Goal: Information Seeking & Learning: Check status

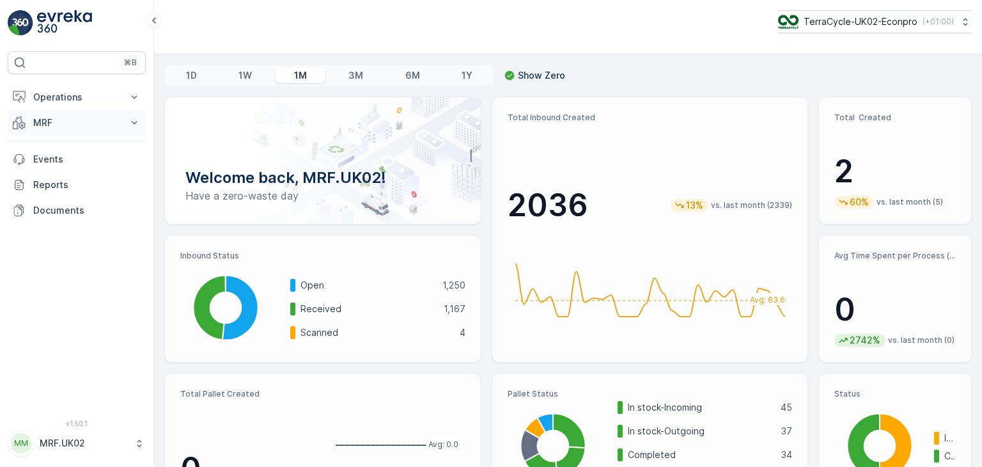
click at [131, 125] on icon at bounding box center [134, 122] width 13 height 13
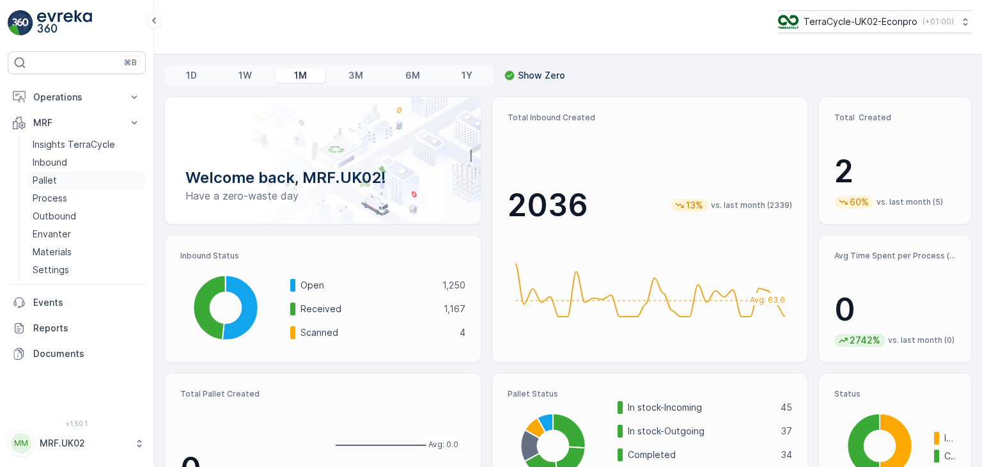
click at [68, 185] on link "Pallet" at bounding box center [86, 180] width 118 height 18
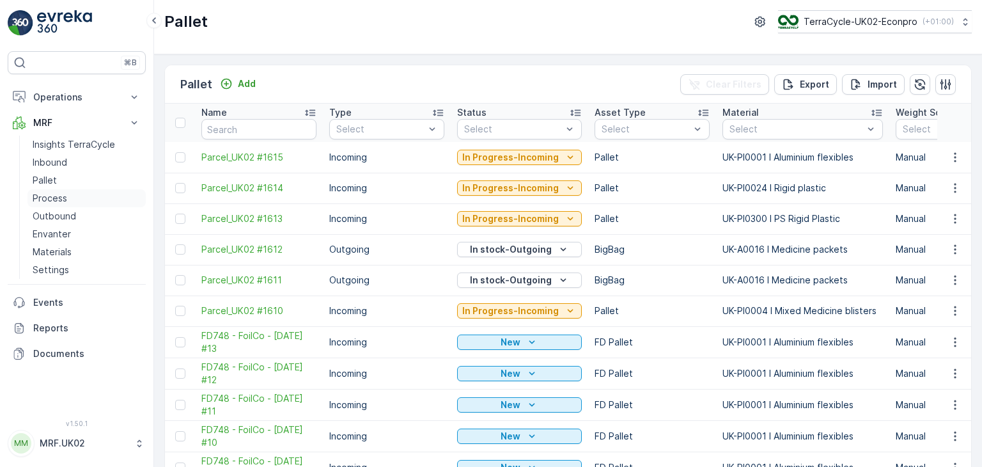
click at [68, 200] on link "Process" at bounding box center [86, 198] width 118 height 18
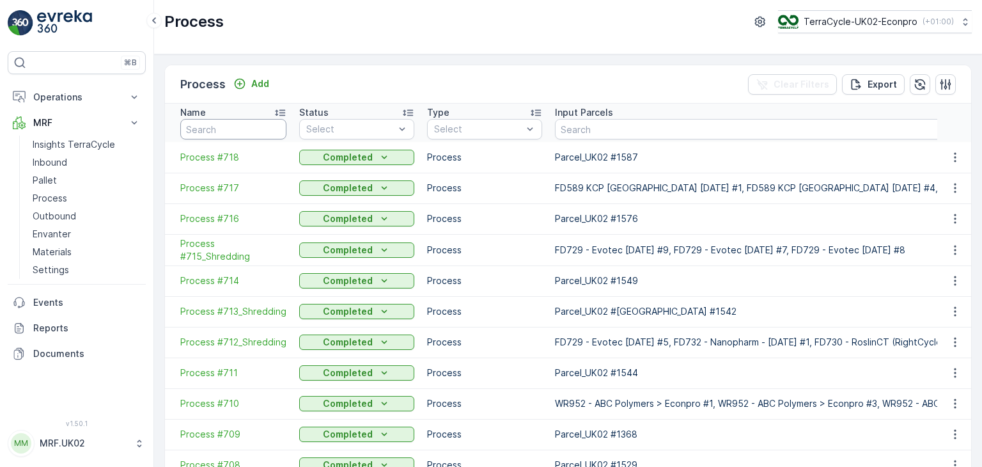
click at [274, 122] on input "text" at bounding box center [233, 129] width 106 height 20
type input "628"
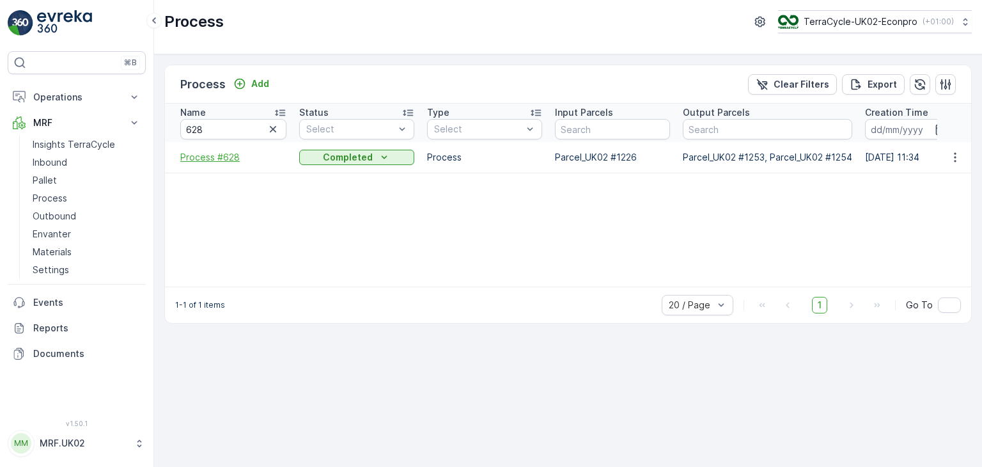
click at [200, 159] on span "Process #628" at bounding box center [233, 157] width 106 height 13
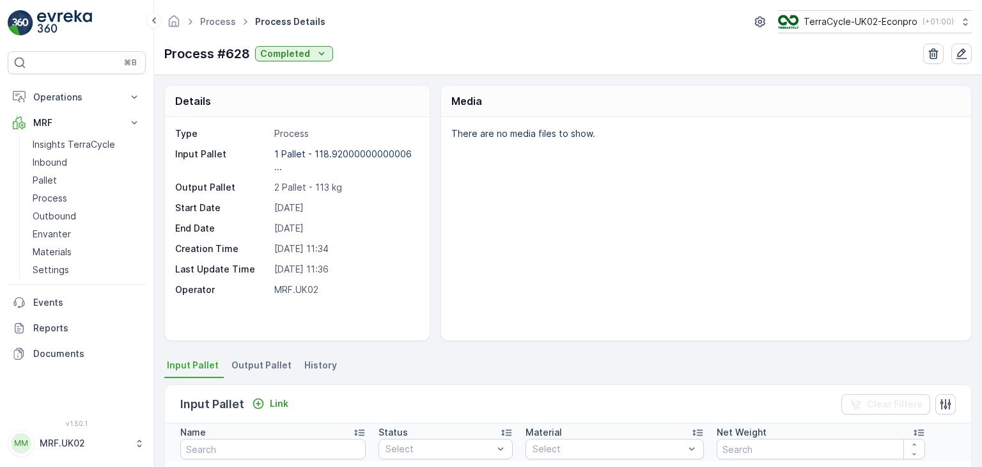
scroll to position [320, 0]
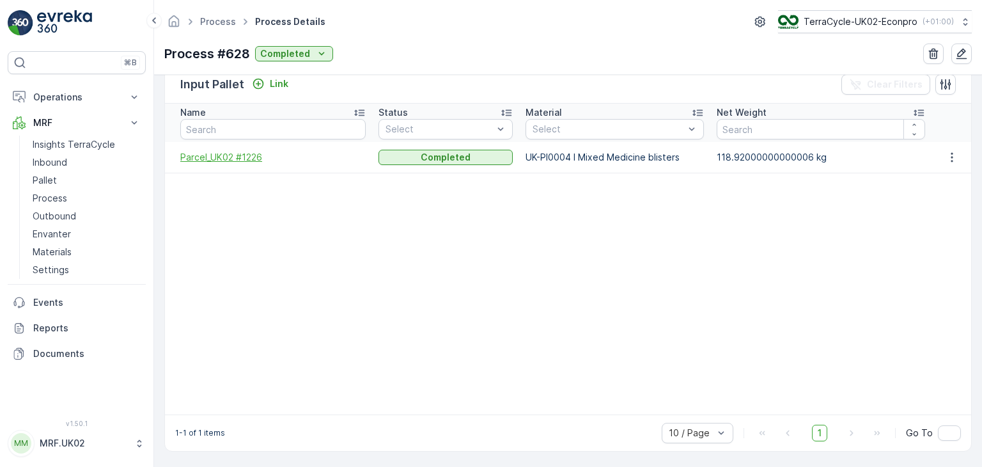
click at [240, 157] on span "Parcel_UK02 #1226" at bounding box center [272, 157] width 185 height 13
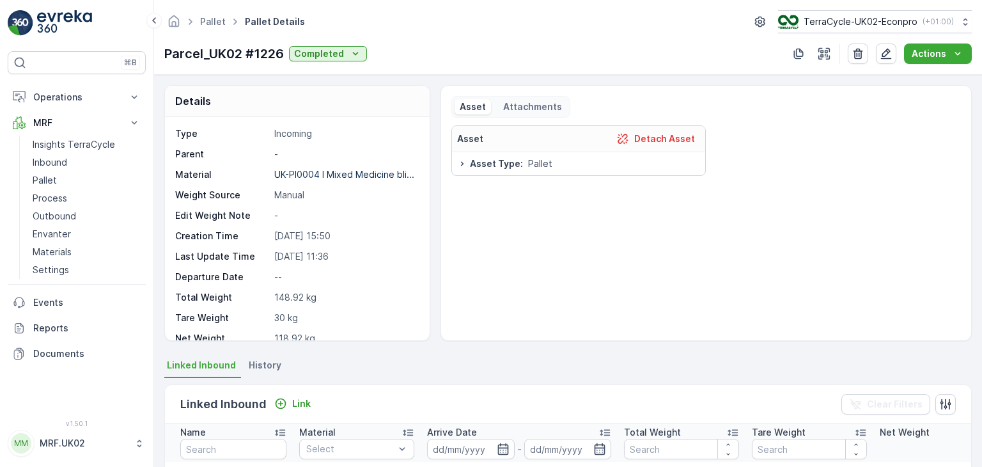
scroll to position [343, 0]
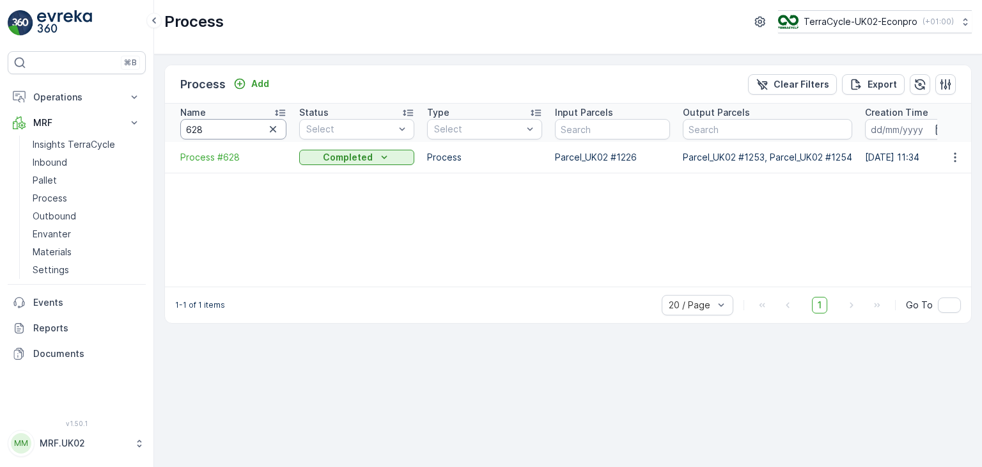
click at [211, 129] on input "628" at bounding box center [233, 129] width 106 height 20
type input "629"
click at [248, 161] on span "Process #629_Bale" at bounding box center [233, 157] width 106 height 13
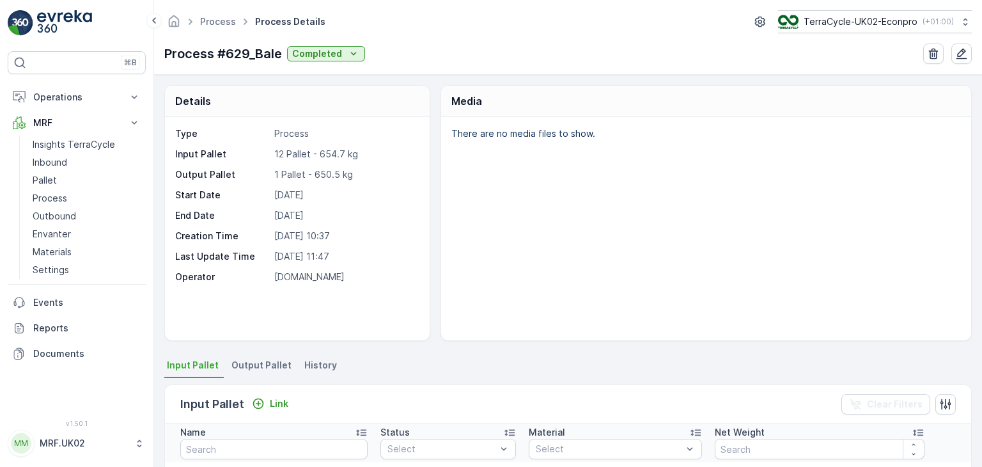
scroll to position [343, 0]
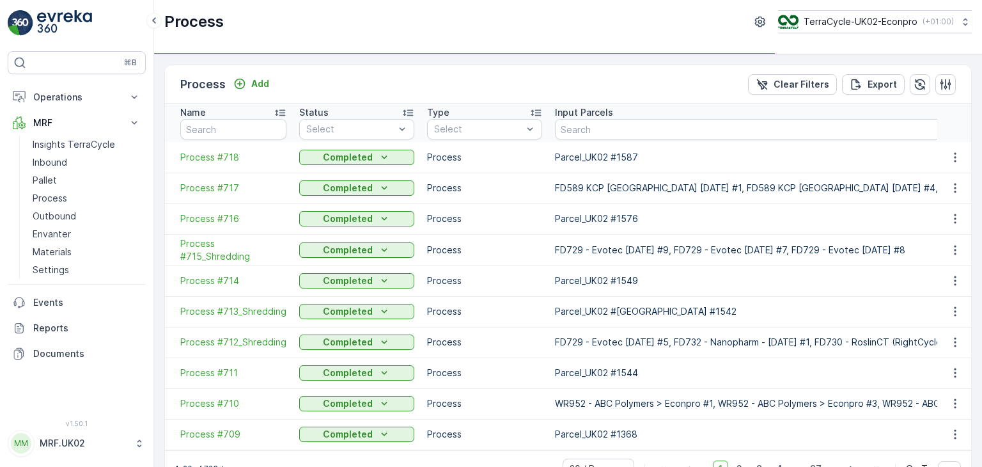
type input "629"
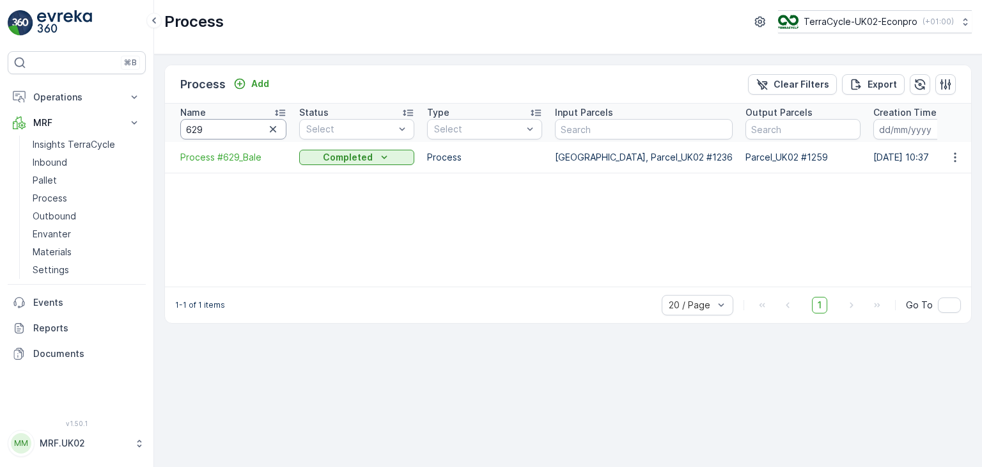
click at [226, 125] on input "629" at bounding box center [233, 129] width 106 height 20
type input "639"
click at [225, 156] on span "Process #639_Bale" at bounding box center [233, 157] width 106 height 13
